Goal: Transaction & Acquisition: Book appointment/travel/reservation

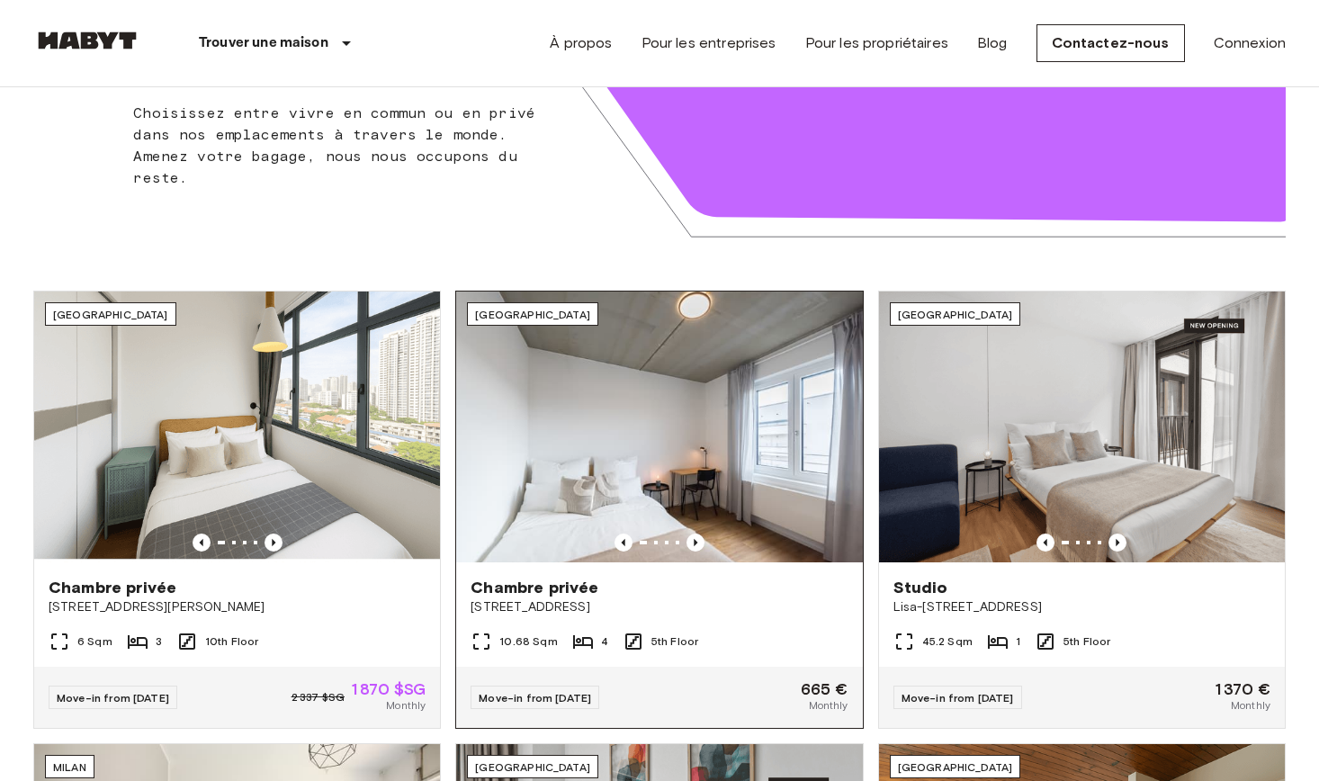
scroll to position [630, 0]
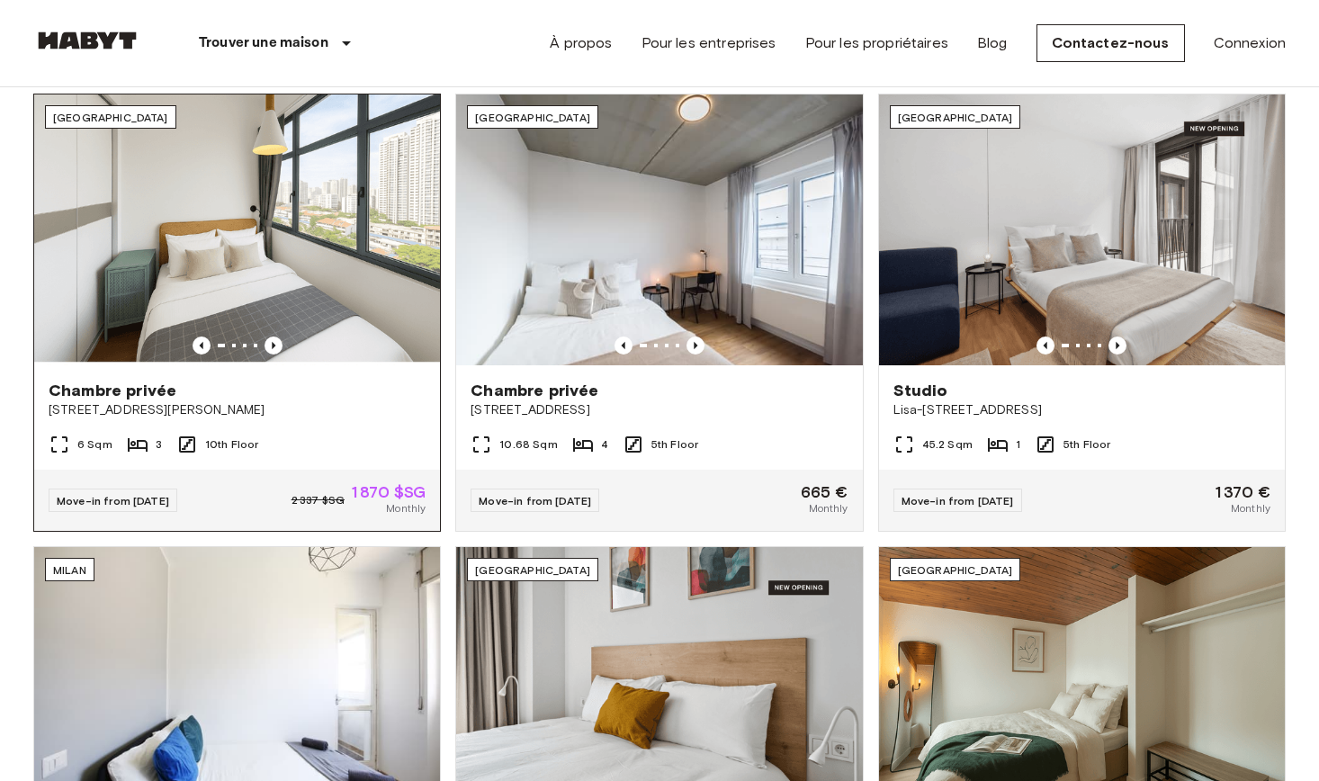
click at [309, 227] on img at bounding box center [237, 229] width 406 height 271
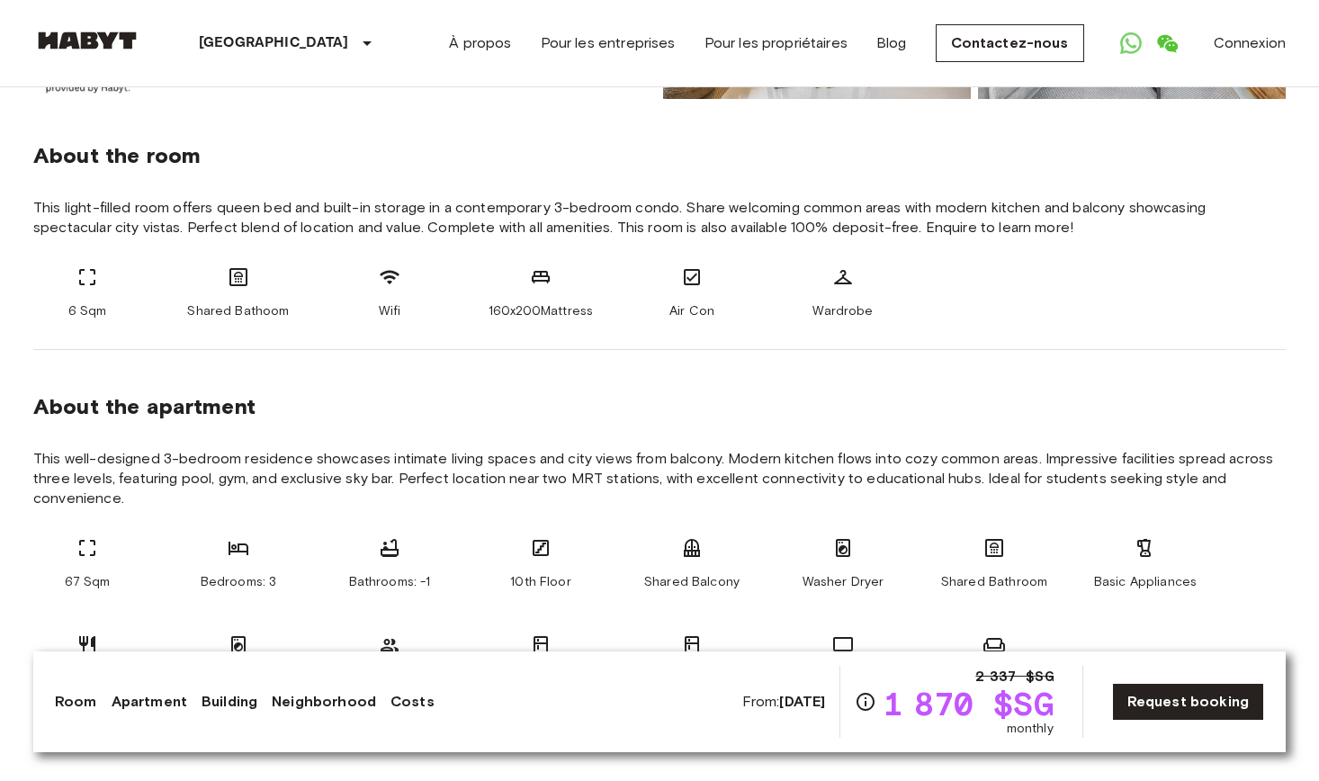
scroll to position [630, 0]
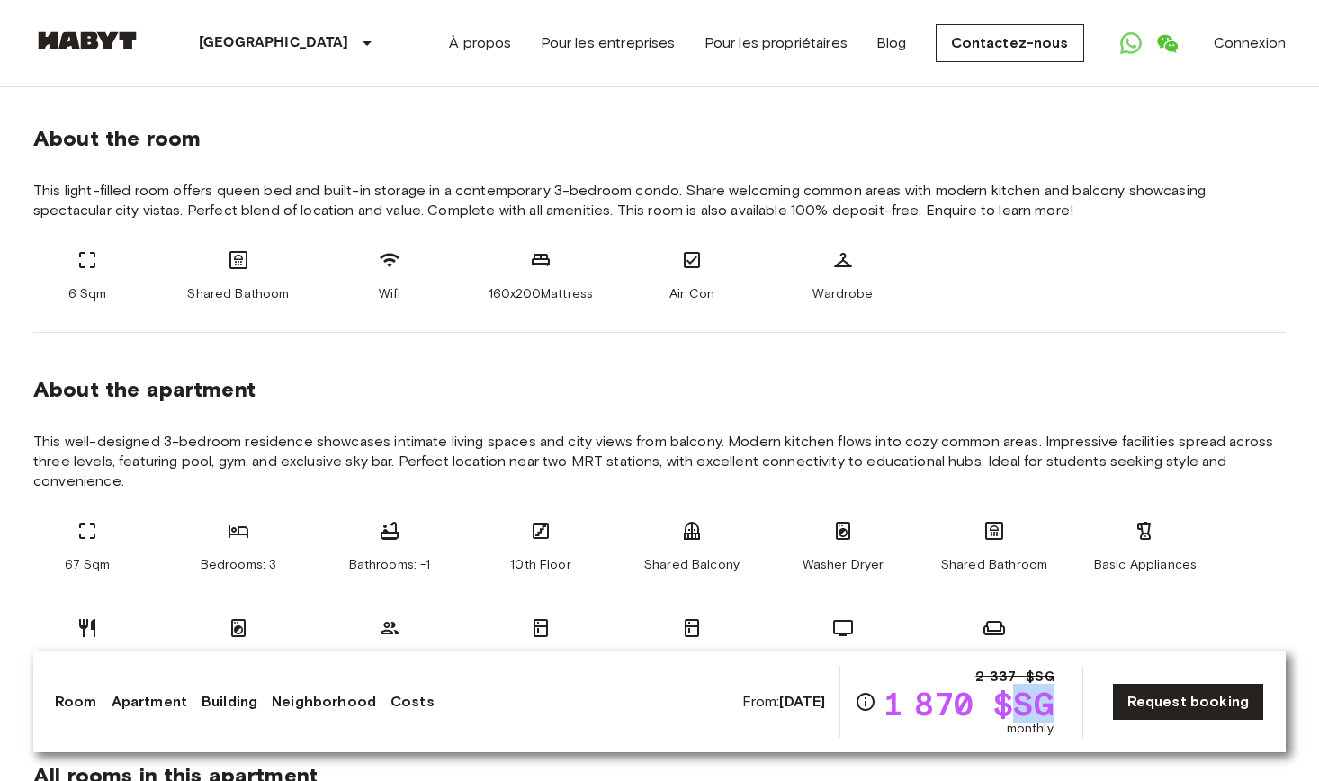
drag, startPoint x: 1028, startPoint y: 695, endPoint x: 1068, endPoint y: 696, distance: 40.5
click at [1068, 696] on div "From: Oct 22 2025 2 337 $SG 1 870 $SG monthly Request booking" at bounding box center [1003, 702] width 522 height 72
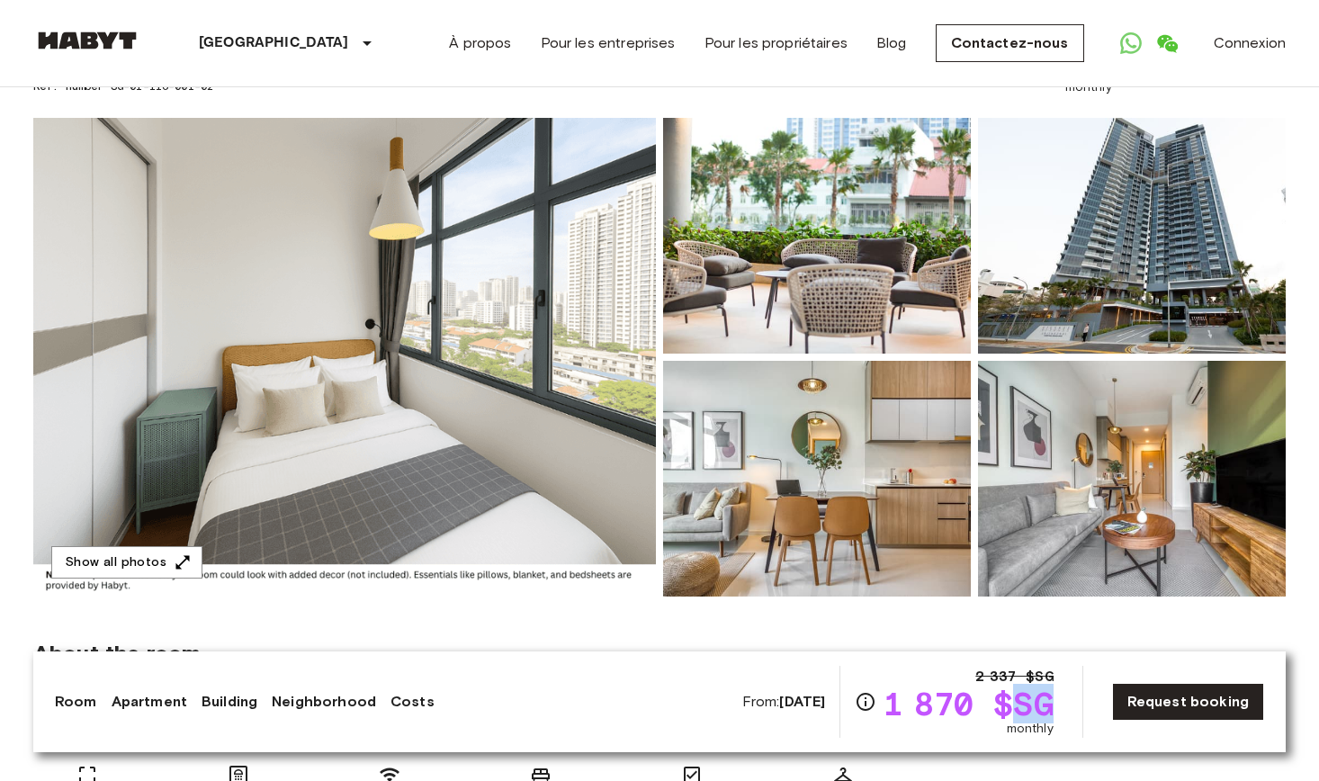
scroll to position [0, 0]
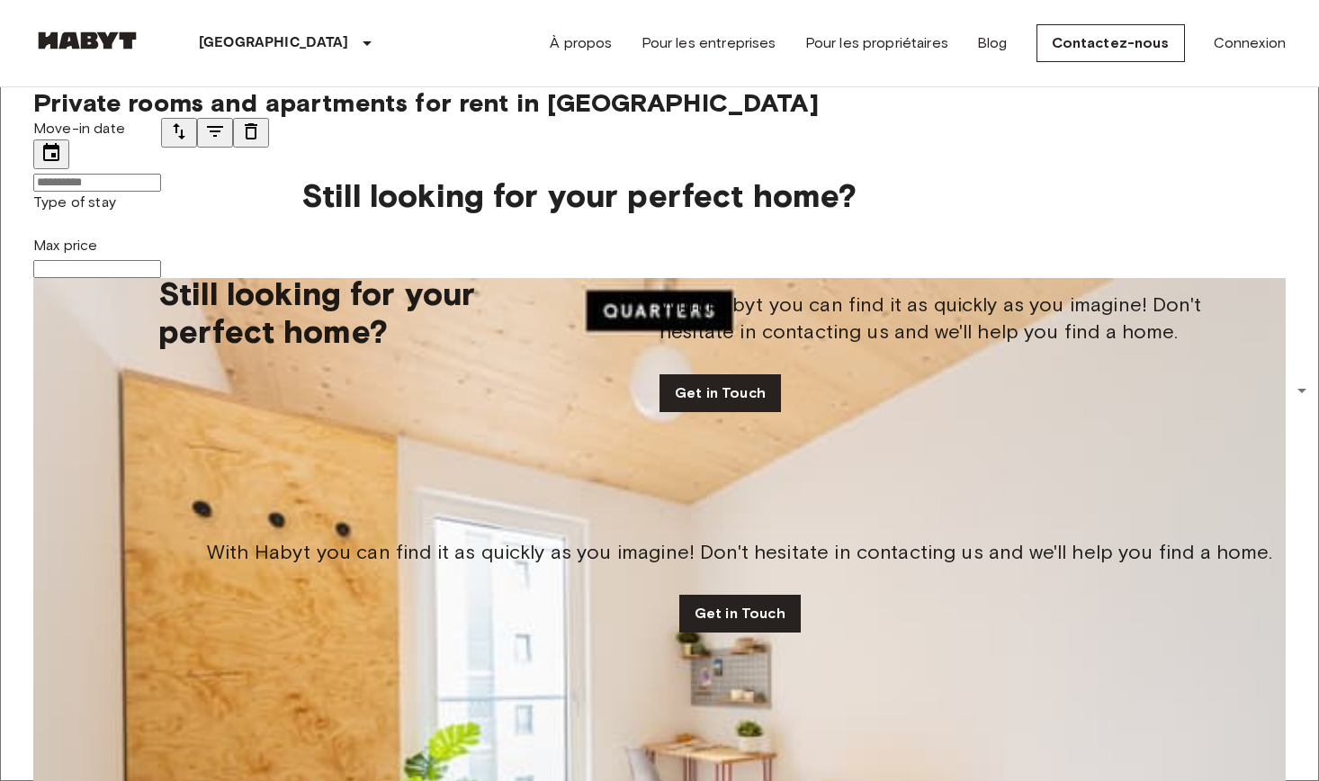
click at [135, 305] on img at bounding box center [659, 695] width 1252 height 835
click at [173, 315] on img at bounding box center [659, 695] width 1252 height 835
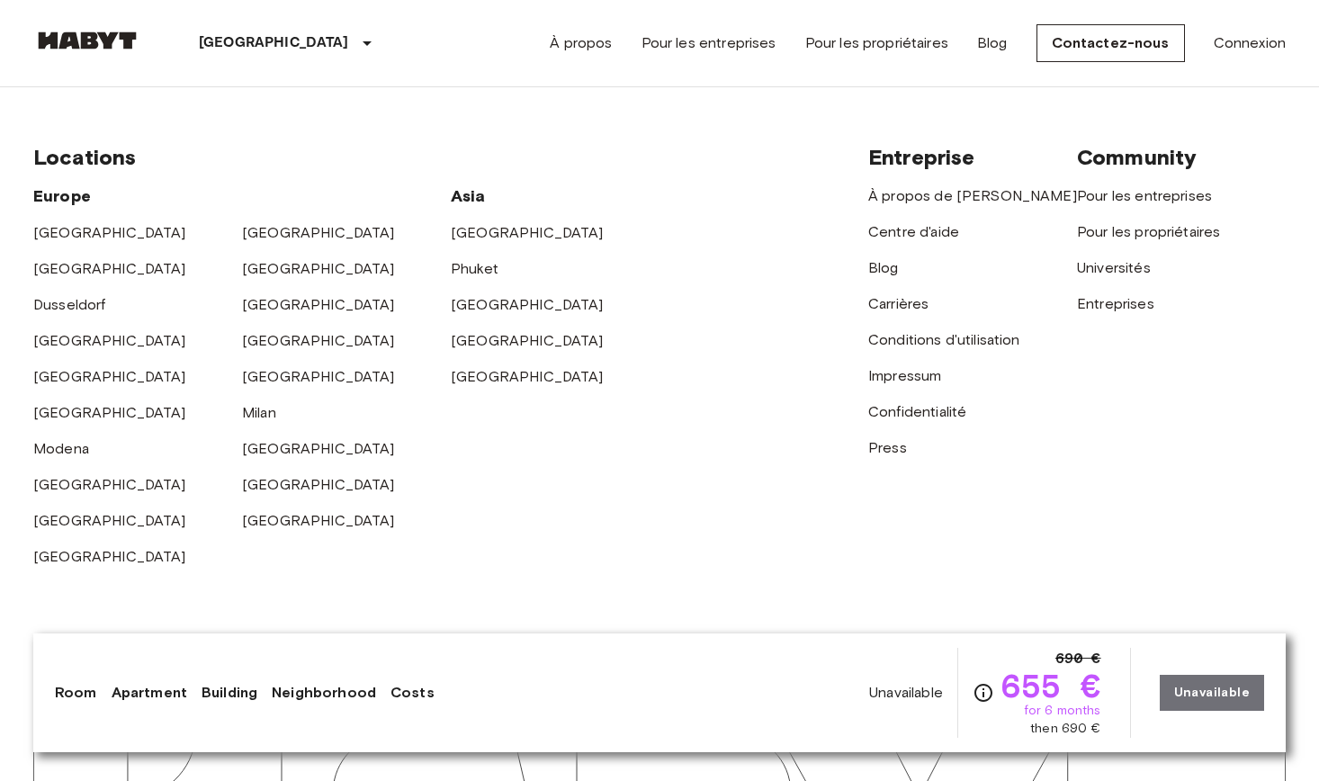
scroll to position [4666, 0]
click at [52, 475] on link "[GEOGRAPHIC_DATA]" at bounding box center [109, 483] width 153 height 17
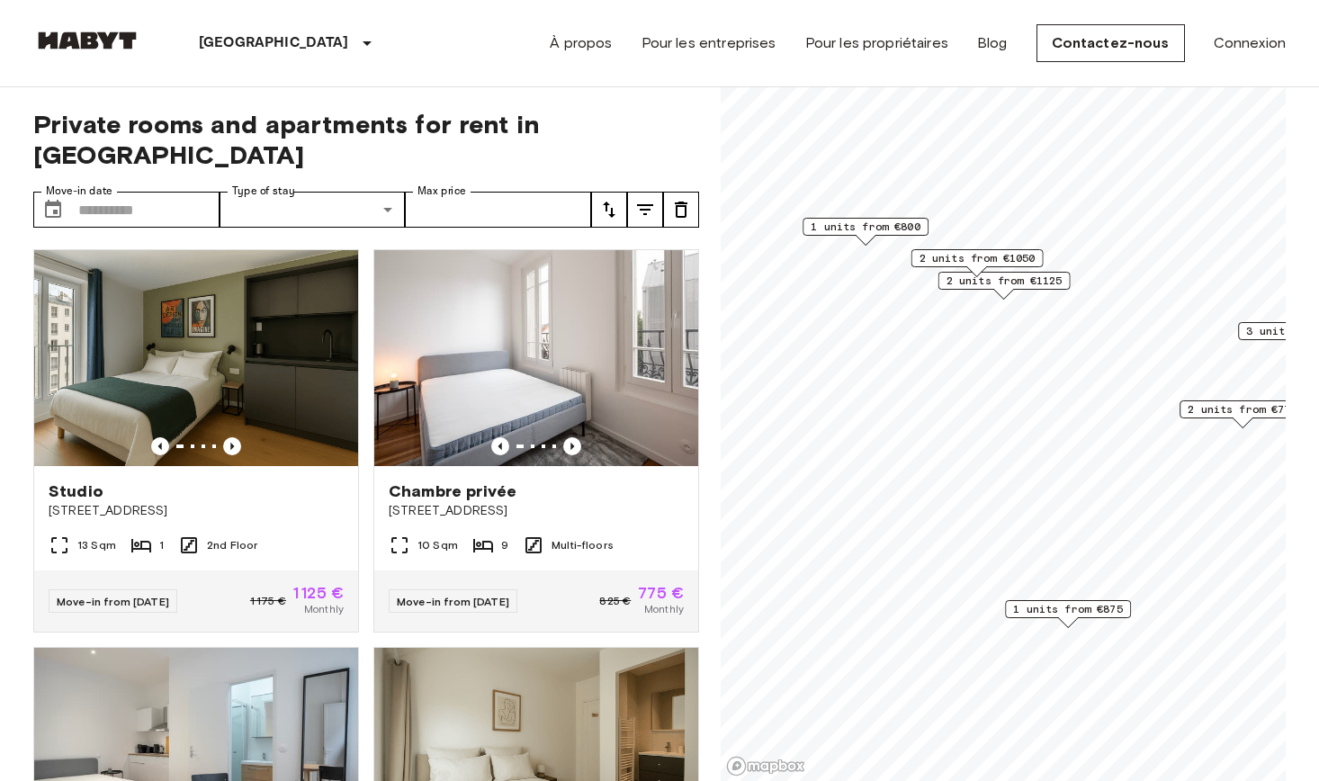
click at [1208, 410] on span "2 units from €775" at bounding box center [1243, 409] width 110 height 16
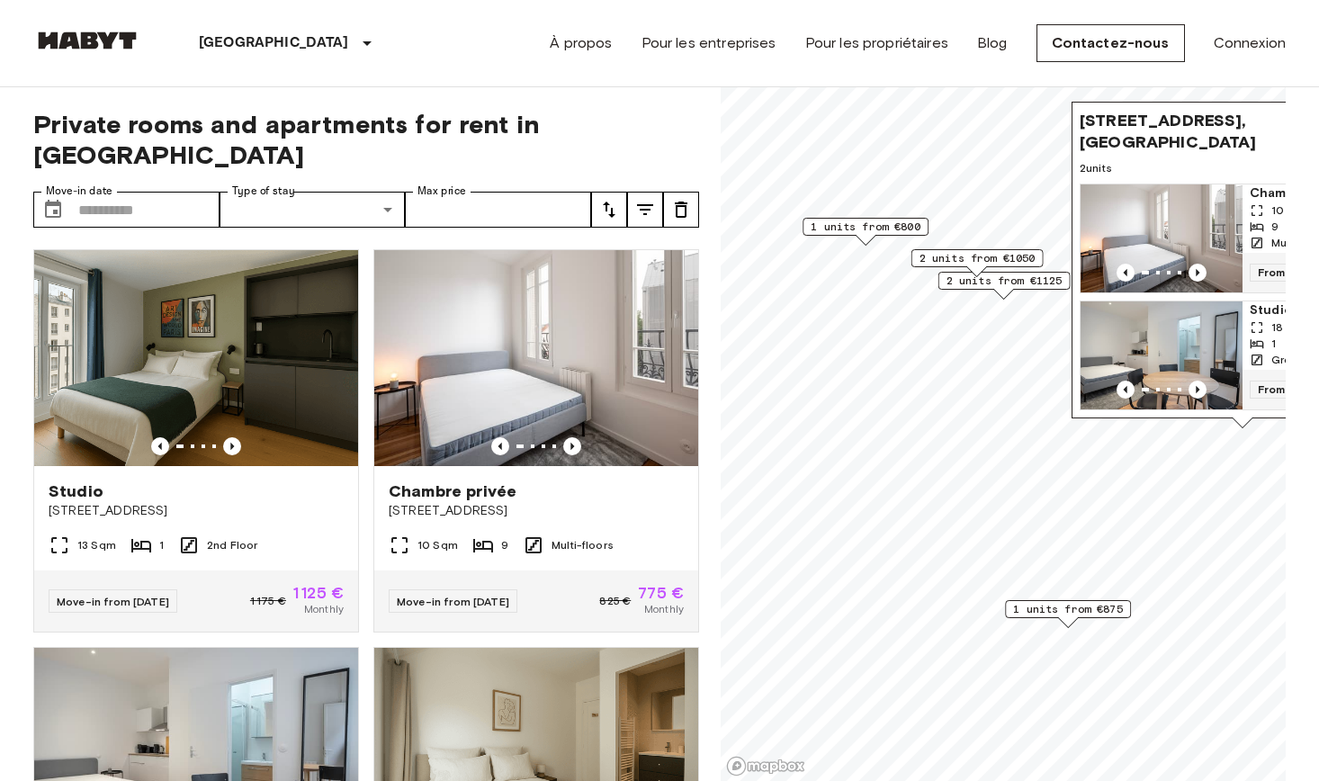
click at [1148, 184] on img "Map marker" at bounding box center [1162, 238] width 162 height 108
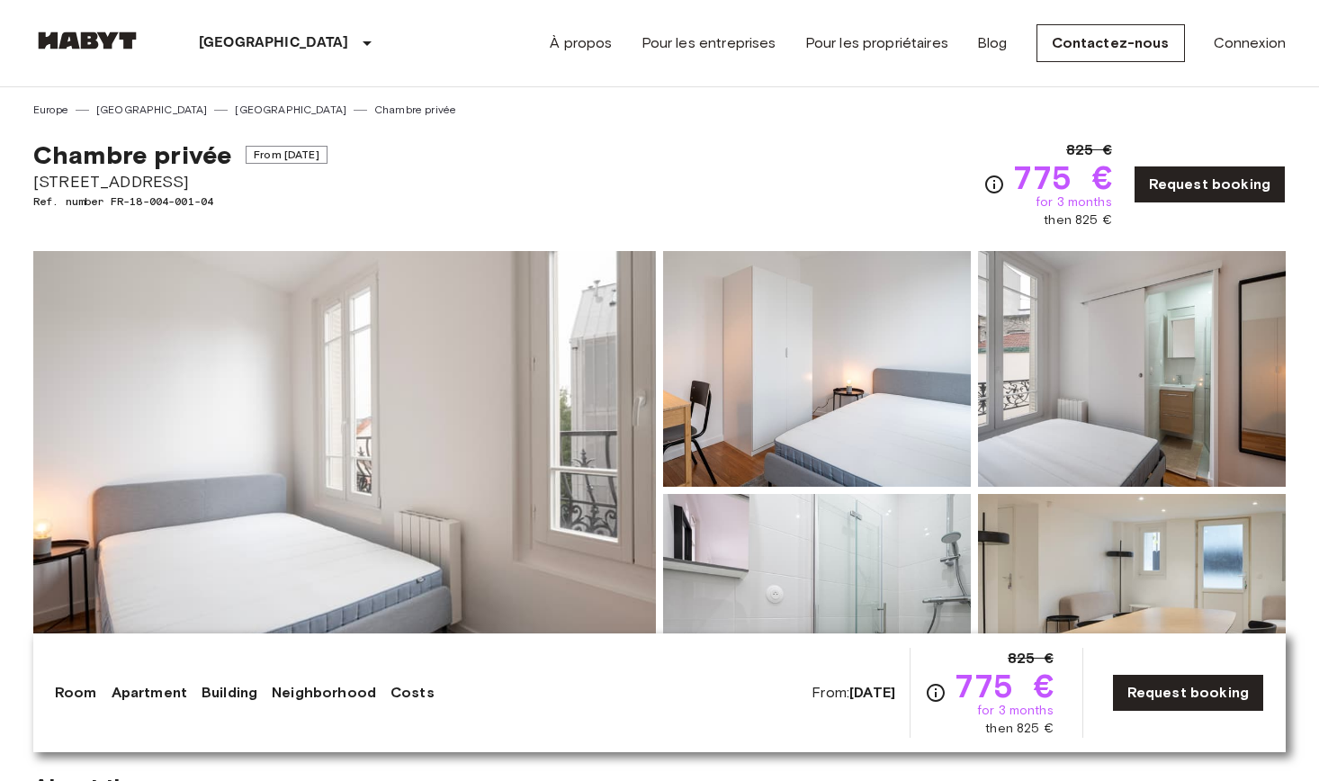
click at [979, 243] on div "Show all photos" at bounding box center [656, 475] width 1260 height 507
click at [951, 285] on img at bounding box center [817, 369] width 308 height 236
